Goal: Check status: Check status

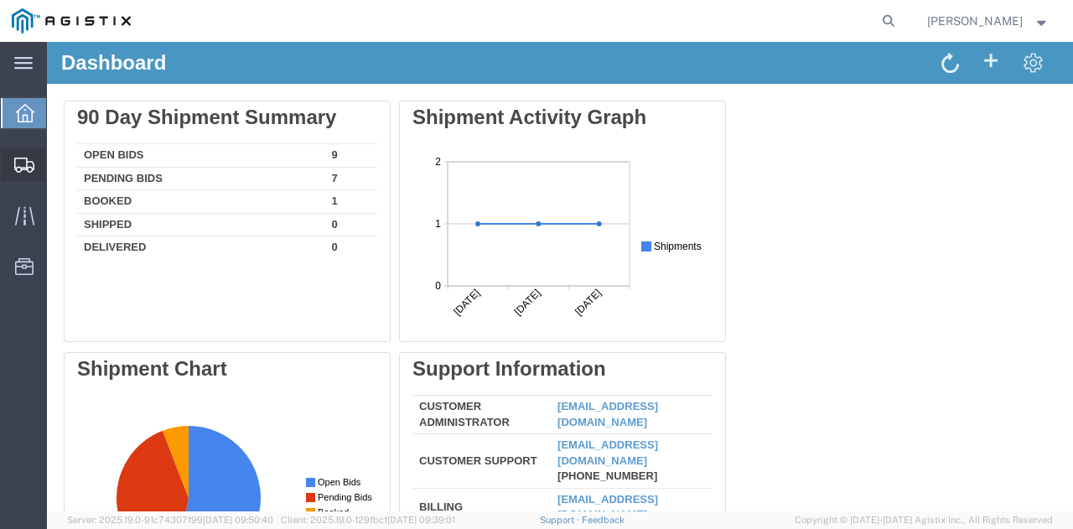
click at [53, 163] on span "Shipments" at bounding box center [52, 165] width 12 height 34
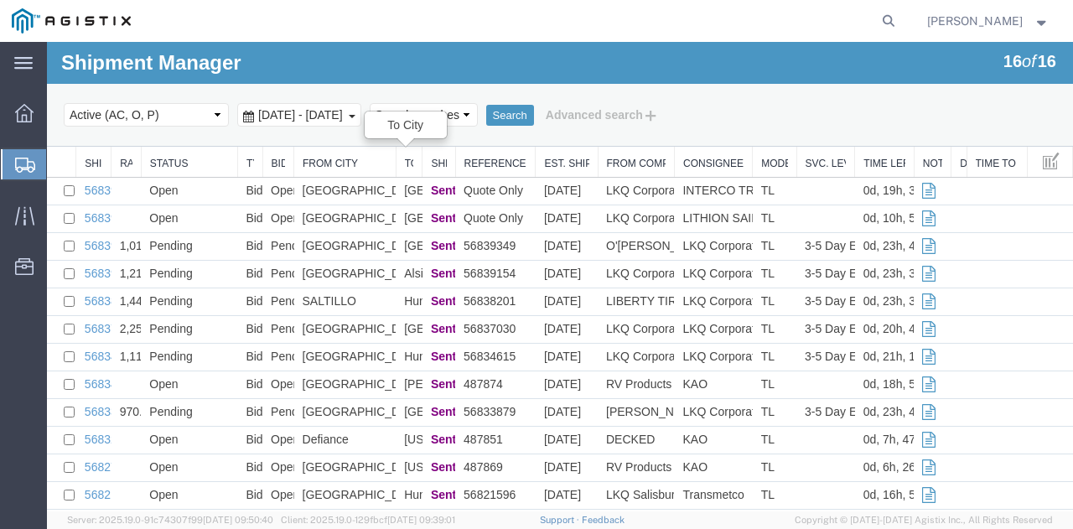
drag, startPoint x: 354, startPoint y: 162, endPoint x: 411, endPoint y: 158, distance: 57.1
click at [411, 158] on div "Ship No. Rate Status Type Bid Status From City To City Ship Status Reference Es…" at bounding box center [560, 383] width 1026 height 473
drag, startPoint x: 420, startPoint y: 158, endPoint x: 492, endPoint y: 168, distance: 72.7
click at [492, 168] on div "Ship No. Rate Status Type Bid Status From City To City Ship Status Reference Es…" at bounding box center [560, 383] width 1026 height 473
click at [425, 160] on div at bounding box center [425, 162] width 6 height 30
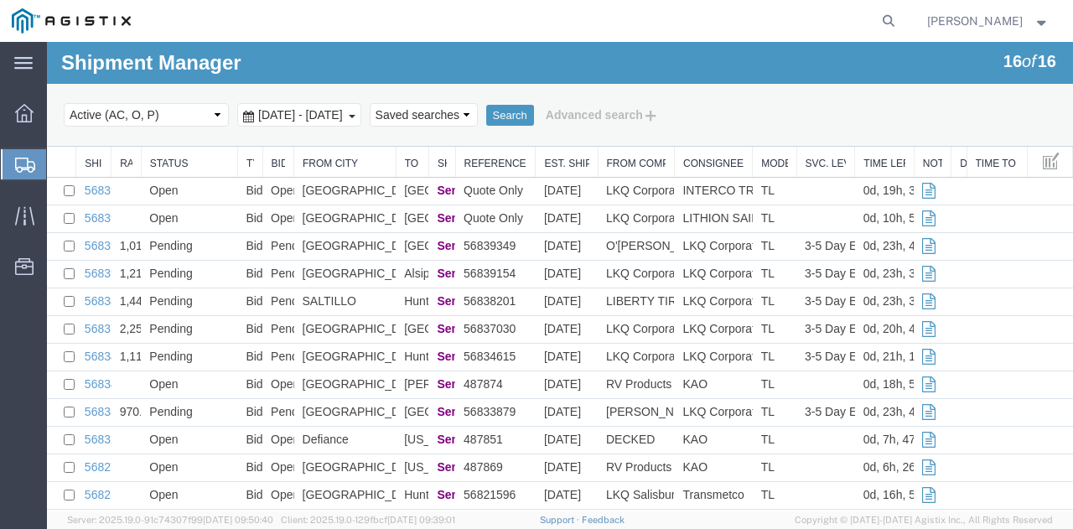
drag, startPoint x: 425, startPoint y: 160, endPoint x: 514, endPoint y: 148, distance: 89.6
click at [514, 148] on div "Ship No. Rate Status Type Bid Status From City To City Ship Status Reference Es…" at bounding box center [560, 383] width 1026 height 473
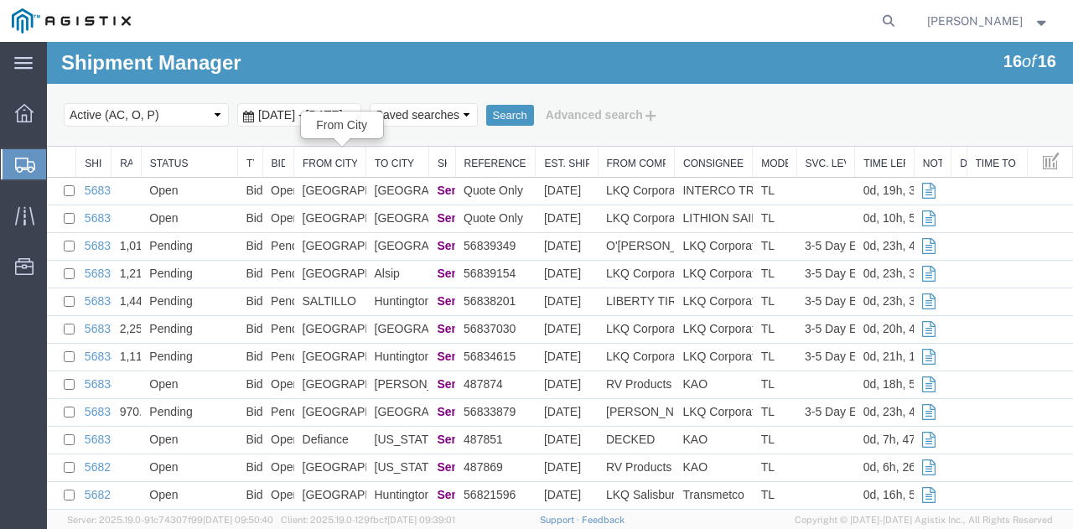
drag, startPoint x: 393, startPoint y: 154, endPoint x: 359, endPoint y: 152, distance: 34.5
click at [359, 152] on div "Ship No. Rate Status Type Bid Status From City To City Ship Status Reference Es…" at bounding box center [560, 383] width 1026 height 473
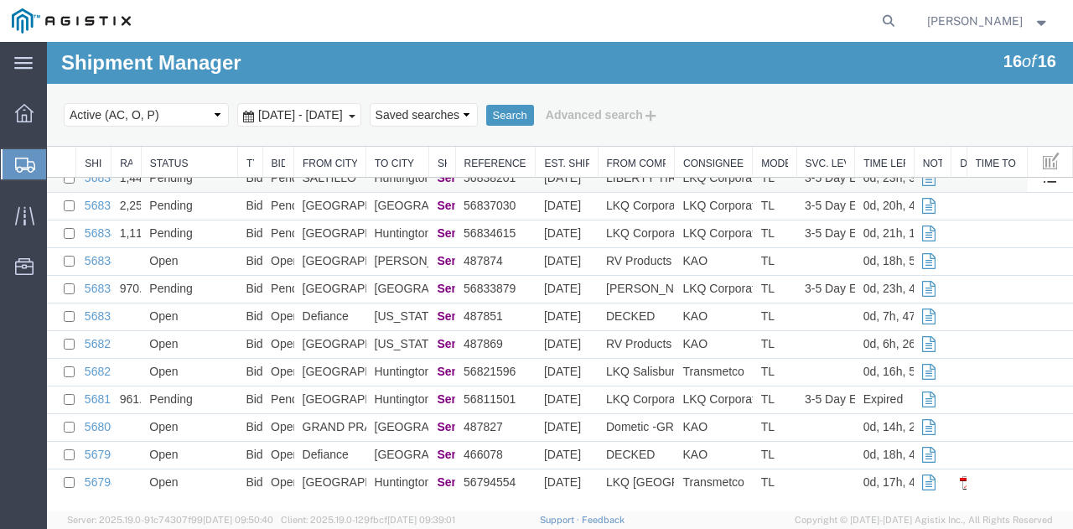
scroll to position [125, 0]
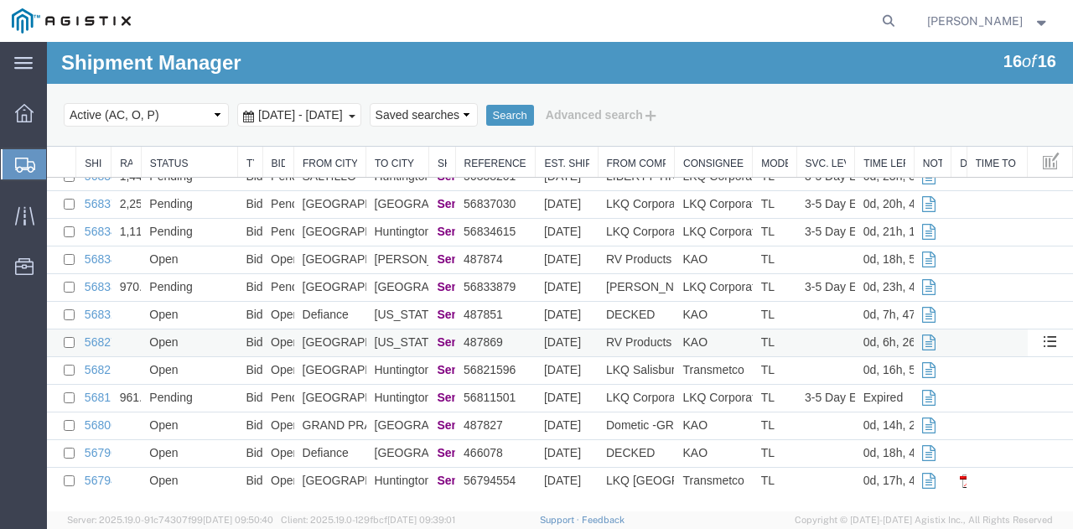
click at [311, 340] on td "[GEOGRAPHIC_DATA]" at bounding box center [330, 343] width 72 height 28
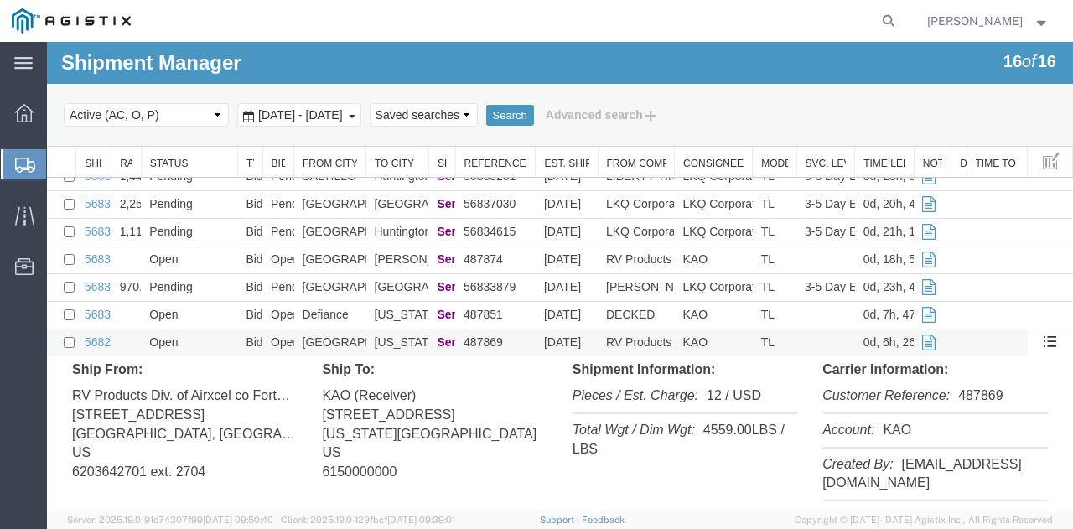
click at [402, 343] on td "[US_STATE][GEOGRAPHIC_DATA]" at bounding box center [397, 343] width 63 height 28
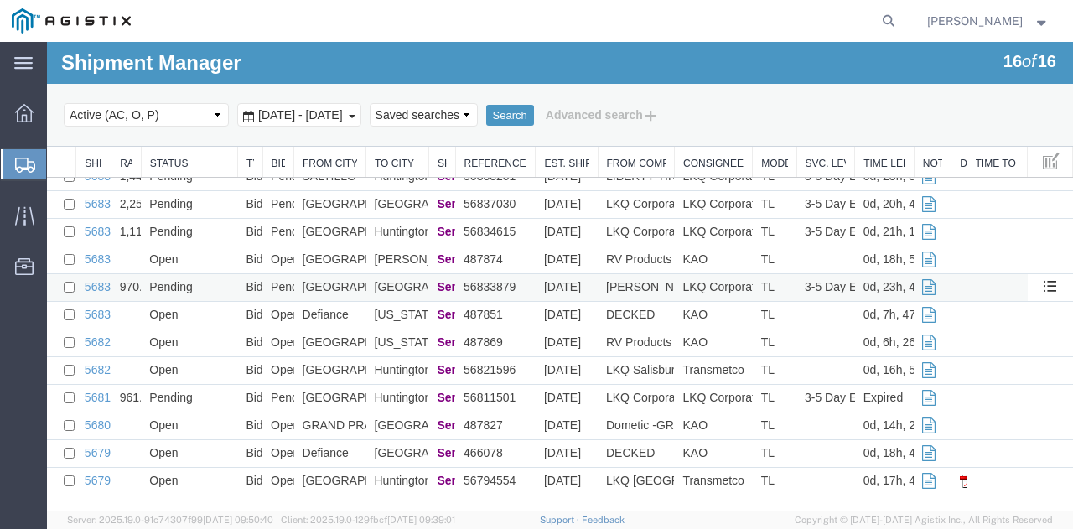
click at [357, 282] on td "[GEOGRAPHIC_DATA]" at bounding box center [330, 288] width 72 height 28
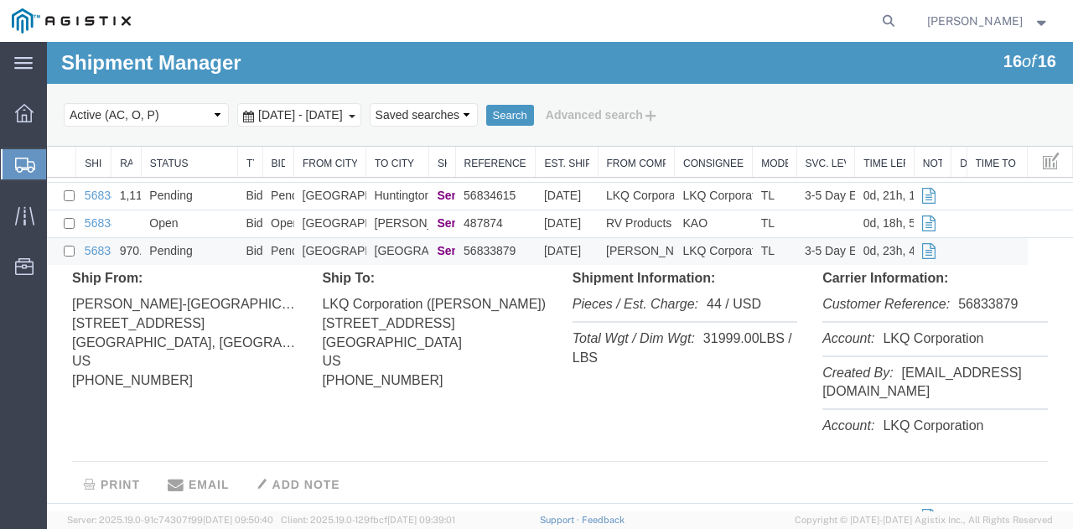
scroll to position [165, 0]
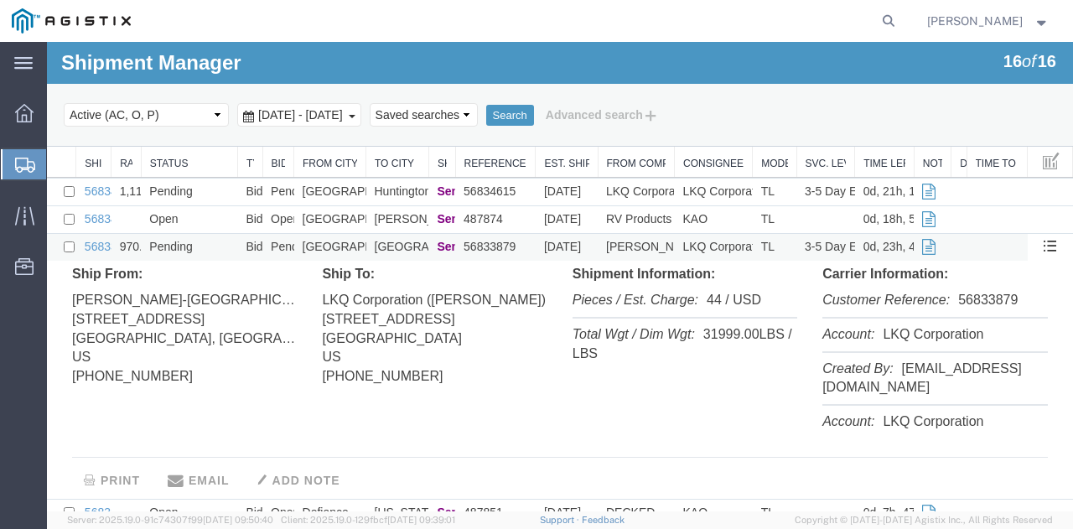
click at [387, 244] on td "[GEOGRAPHIC_DATA]" at bounding box center [397, 248] width 63 height 28
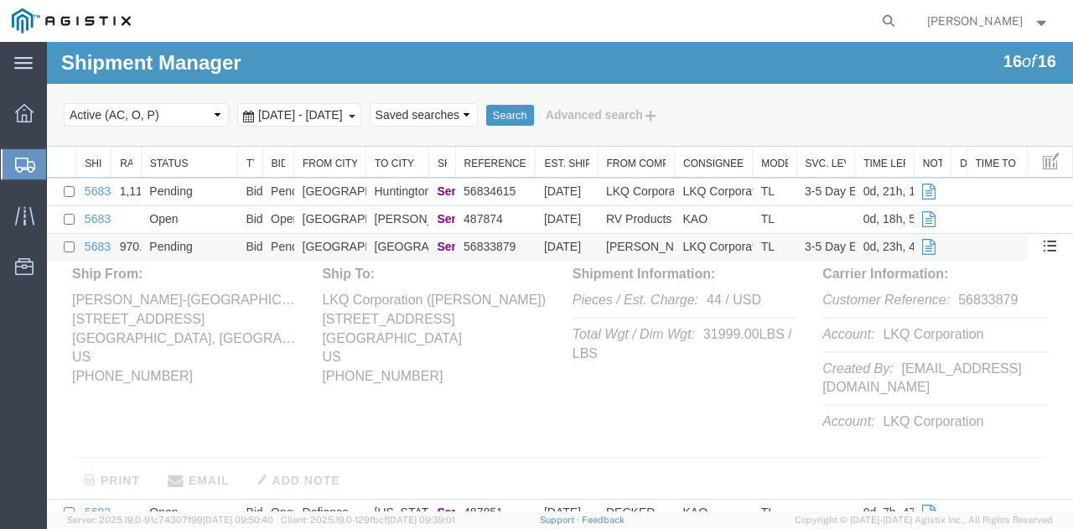
scroll to position [125, 0]
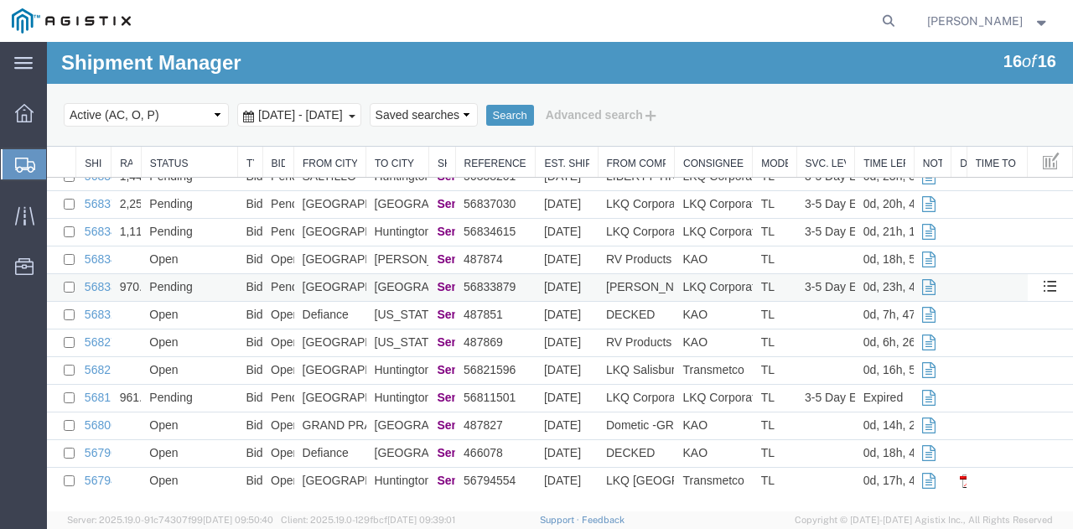
click at [213, 287] on td "Pending" at bounding box center [189, 288] width 96 height 28
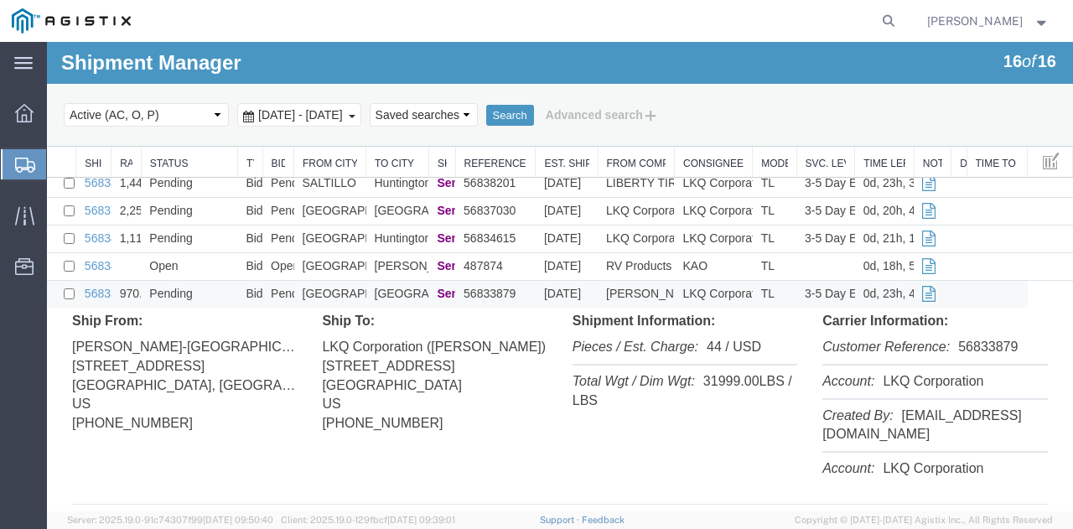
scroll to position [117, 0]
click at [193, 294] on td "Pending" at bounding box center [189, 296] width 96 height 28
